Goal: Transaction & Acquisition: Purchase product/service

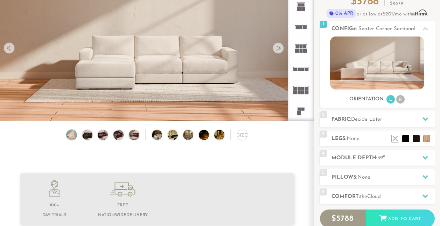
scroll to position [63, 0]
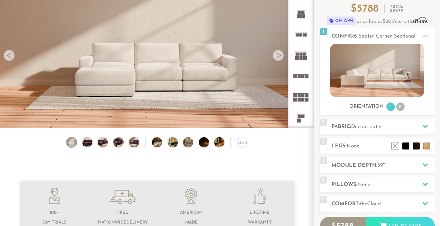
click at [279, 61] on div at bounding box center [278, 55] width 11 height 11
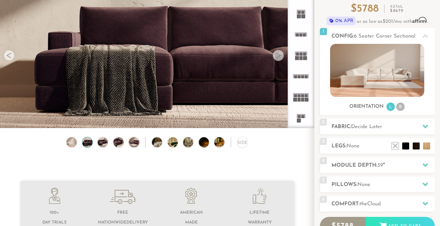
click at [279, 61] on div at bounding box center [278, 55] width 11 height 11
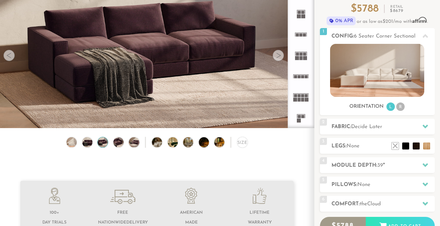
click at [279, 60] on div at bounding box center [278, 55] width 11 height 11
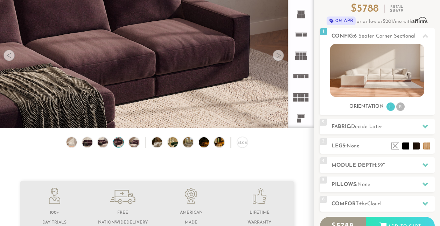
drag, startPoint x: 279, startPoint y: 60, endPoint x: 275, endPoint y: 53, distance: 8.1
click at [275, 53] on div at bounding box center [278, 55] width 11 height 11
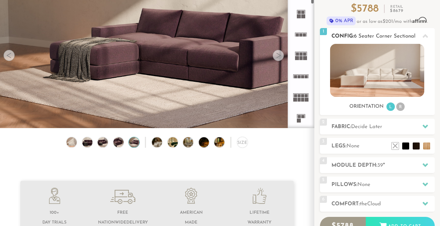
click at [348, 73] on img at bounding box center [377, 70] width 94 height 53
click at [361, 129] on span "Decide Later" at bounding box center [366, 126] width 31 height 5
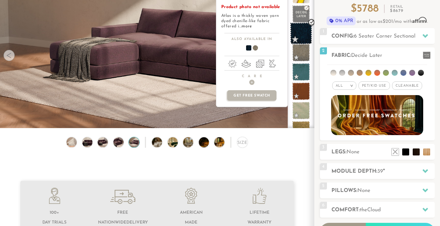
click at [303, 39] on span at bounding box center [301, 33] width 22 height 22
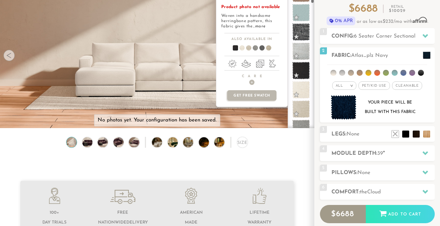
scroll to position [368, 0]
click at [303, 77] on span at bounding box center [301, 70] width 18 height 18
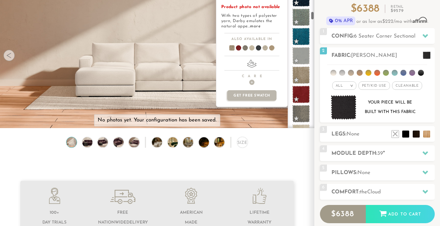
scroll to position [845, 0]
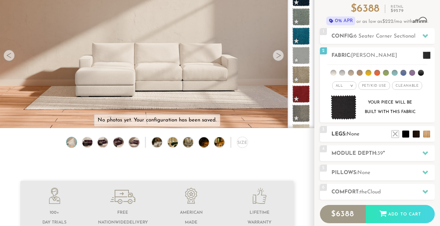
click at [370, 136] on h2 "Legs: None" at bounding box center [383, 134] width 103 height 8
click at [406, 134] on li at bounding box center [395, 123] width 28 height 28
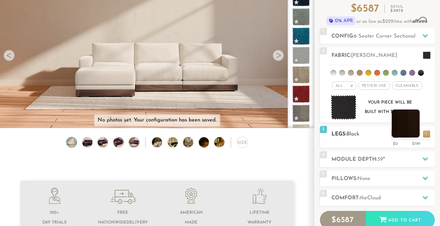
click at [420, 137] on ul at bounding box center [411, 132] width 42 height 11
click at [425, 132] on li at bounding box center [416, 123] width 28 height 28
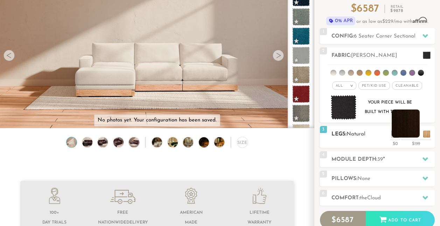
click at [406, 130] on li at bounding box center [406, 123] width 28 height 28
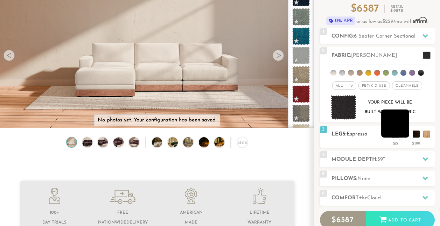
click at [405, 133] on li at bounding box center [395, 123] width 28 height 28
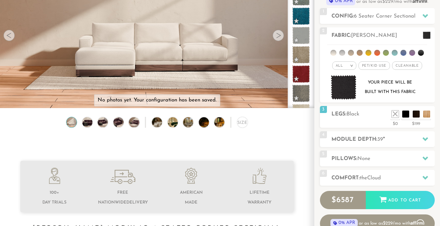
scroll to position [82, 0]
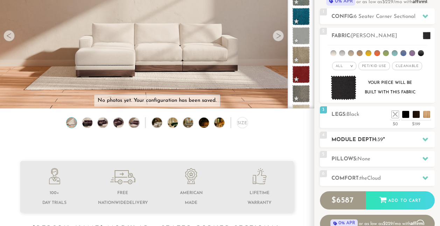
click at [346, 139] on h2 "Module Depth: 39 "" at bounding box center [383, 140] width 103 height 8
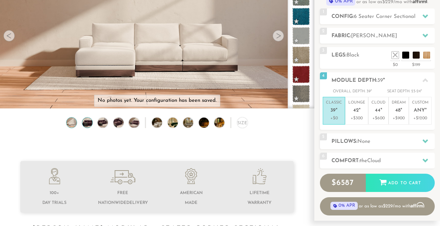
click at [91, 126] on img at bounding box center [87, 122] width 12 height 10
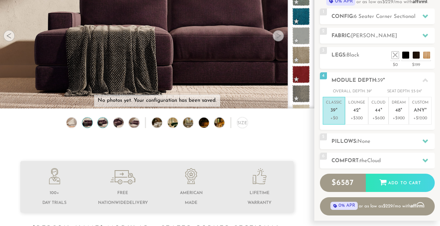
click at [105, 123] on img at bounding box center [103, 122] width 12 height 10
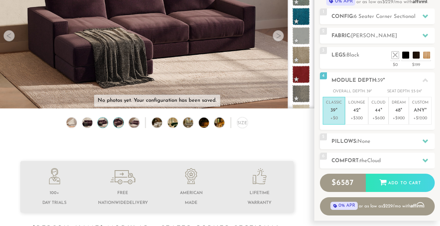
click at [117, 124] on img at bounding box center [118, 122] width 12 height 10
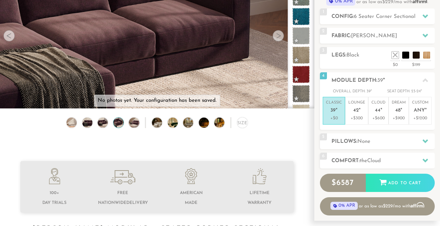
click at [128, 126] on div "Size" at bounding box center [157, 124] width 314 height 14
click at [132, 126] on img at bounding box center [134, 122] width 12 height 10
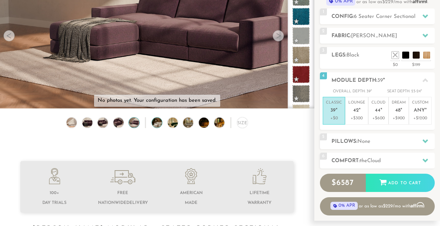
click at [160, 127] on img at bounding box center [161, 122] width 18 height 10
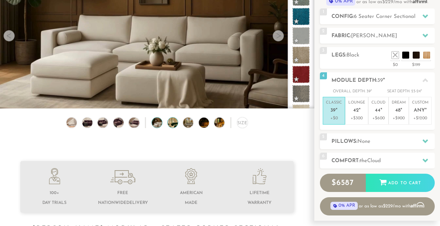
click at [173, 125] on img at bounding box center [177, 122] width 18 height 10
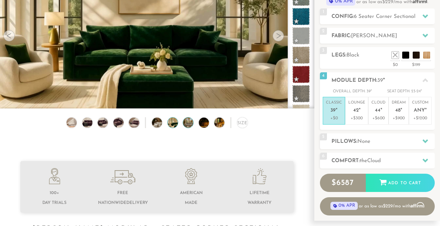
click at [190, 124] on img at bounding box center [192, 122] width 18 height 10
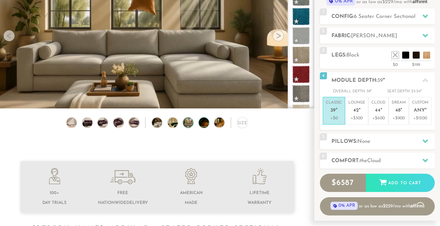
click at [208, 123] on img at bounding box center [208, 122] width 18 height 10
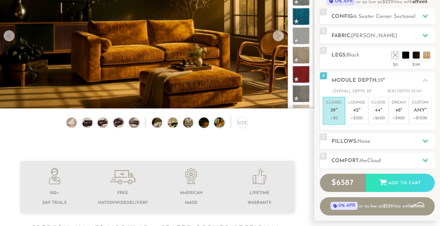
click at [220, 124] on img at bounding box center [223, 122] width 18 height 10
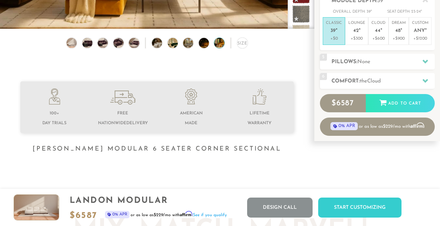
scroll to position [161, 0]
